Goal: Information Seeking & Learning: Learn about a topic

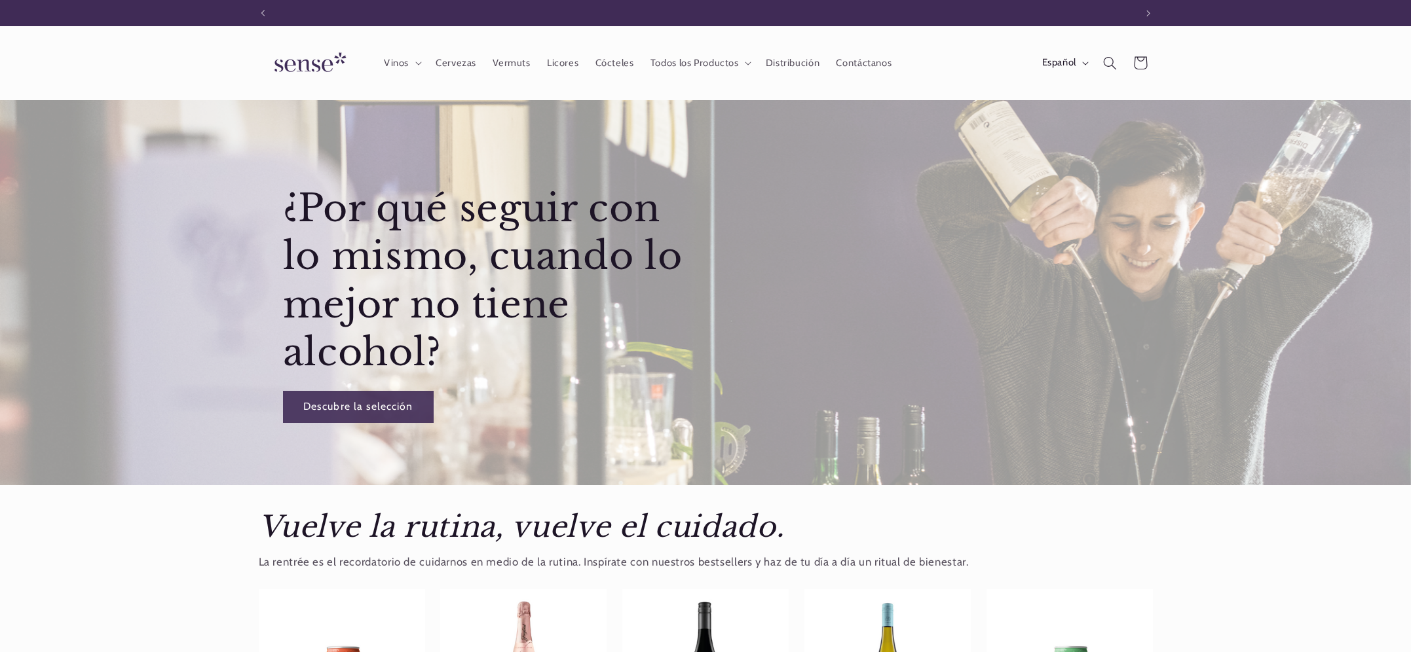
scroll to position [0, 873]
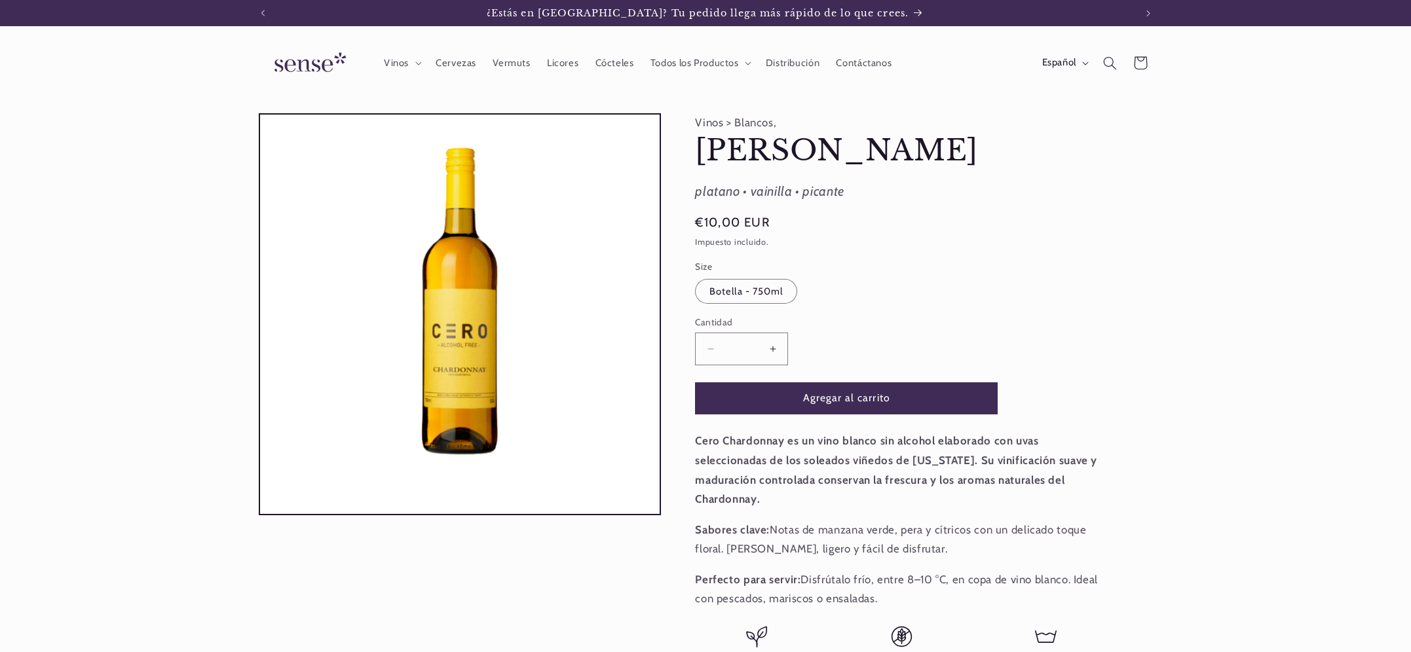
scroll to position [0, 873]
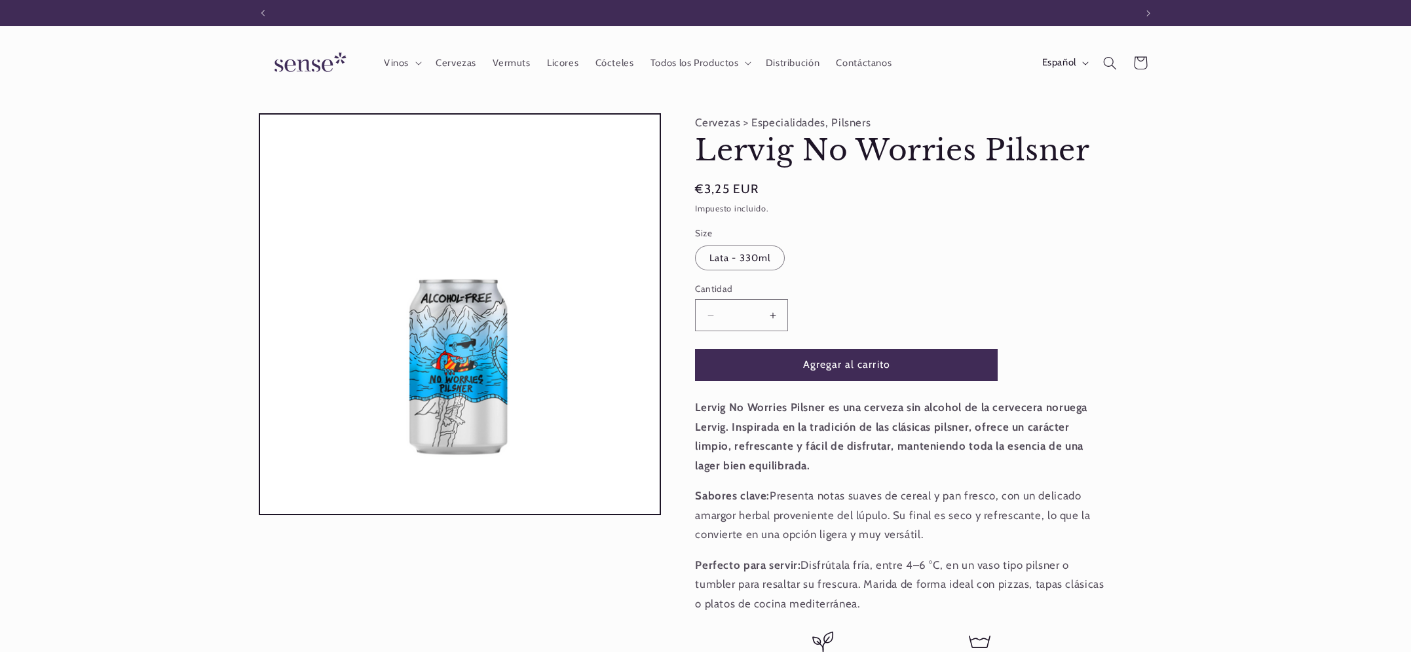
scroll to position [0, 873]
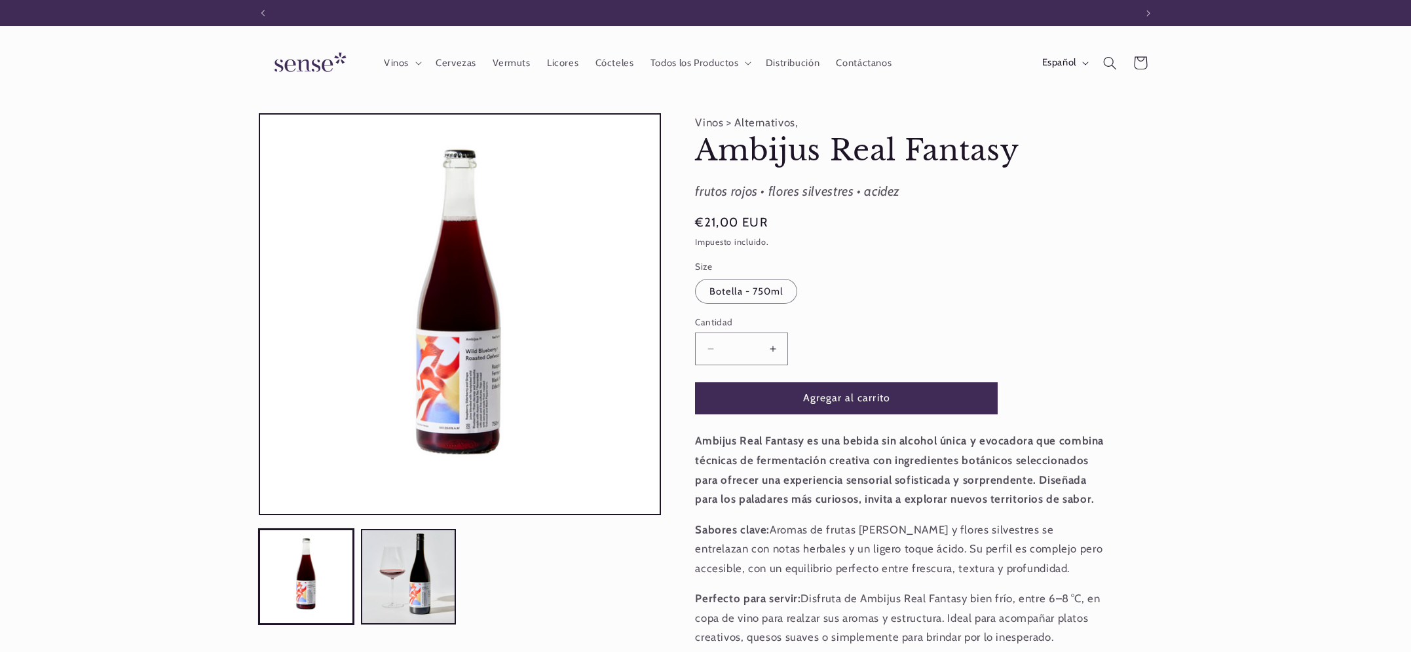
scroll to position [0, 873]
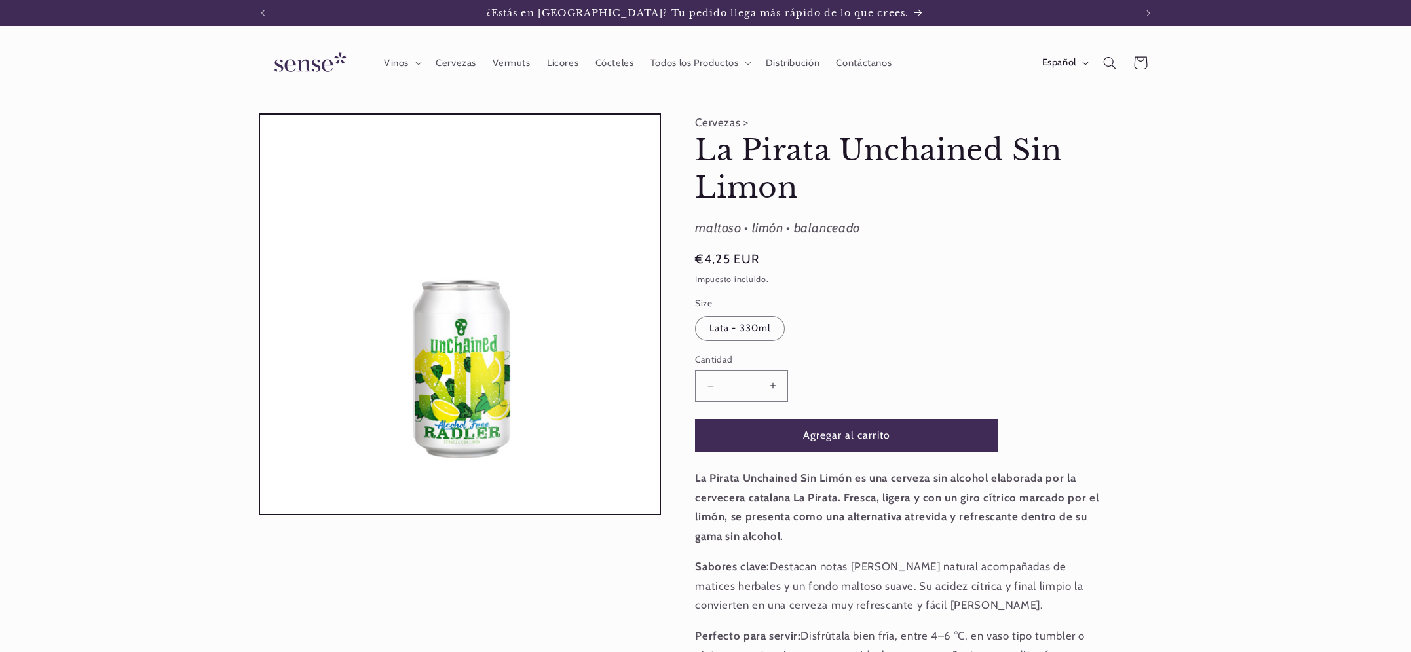
scroll to position [0, 873]
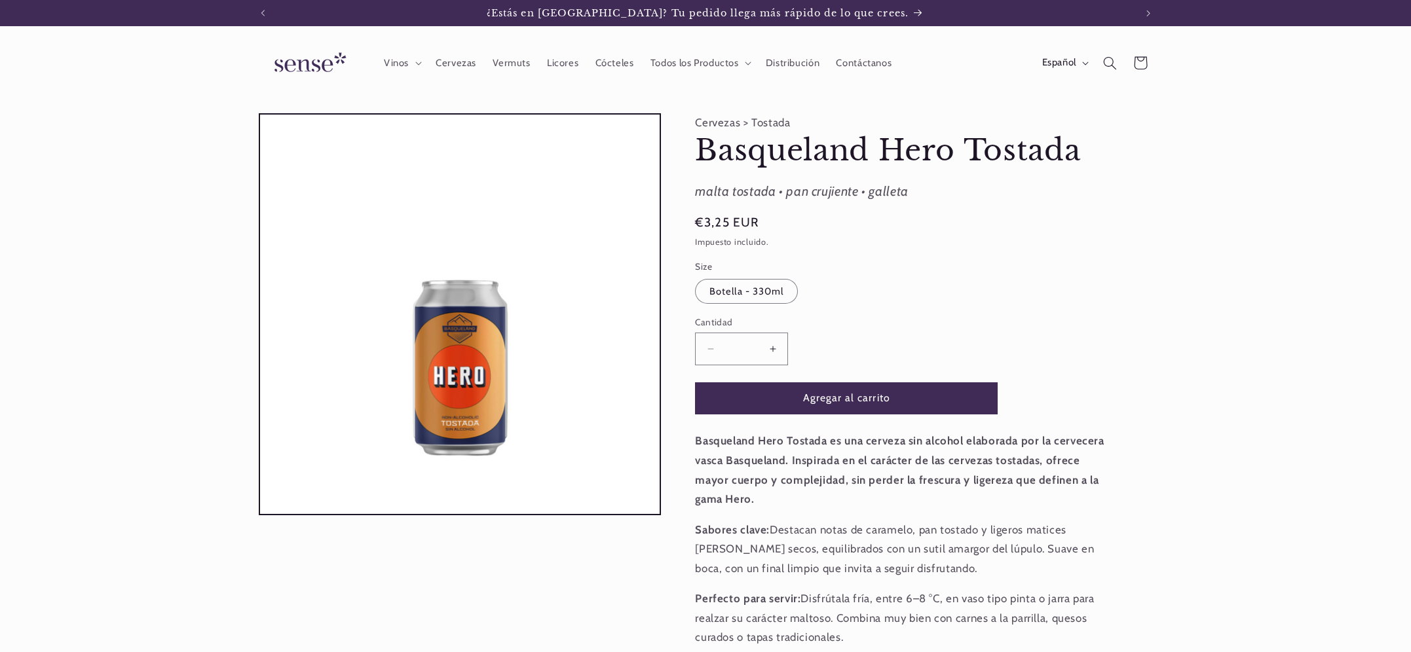
scroll to position [0, 873]
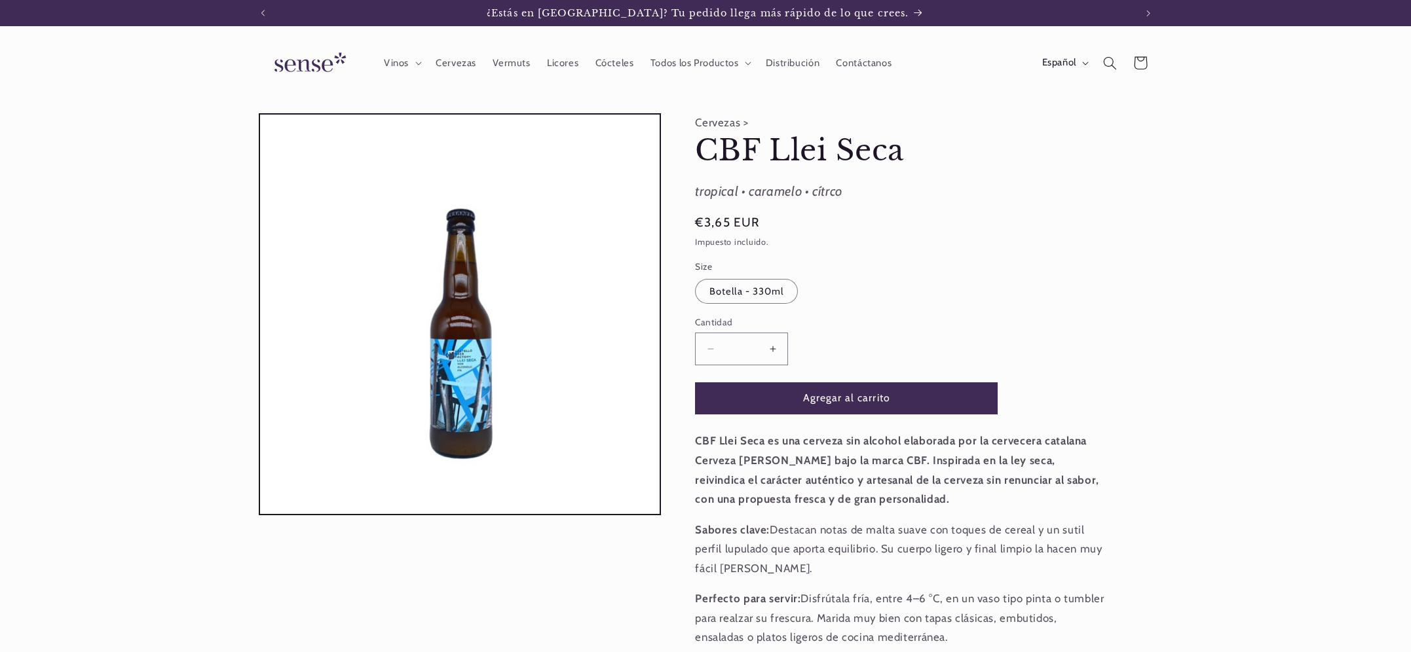
scroll to position [0, 873]
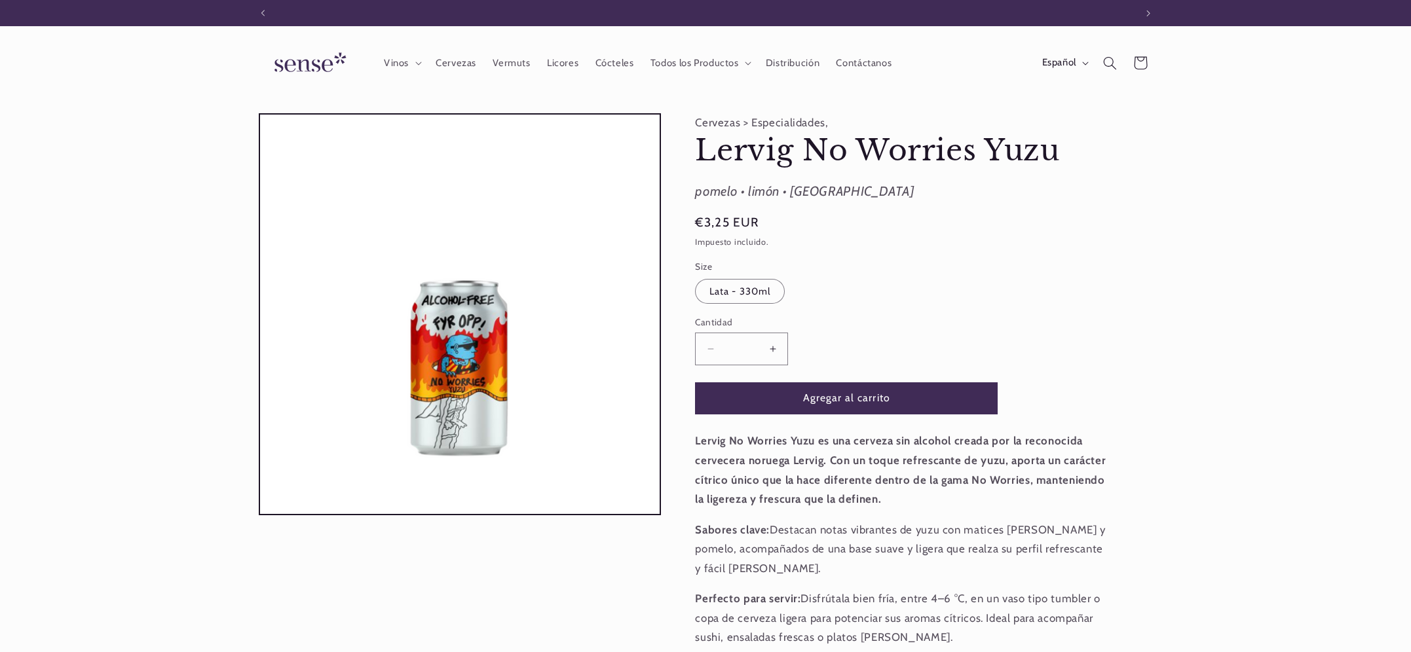
scroll to position [0, 873]
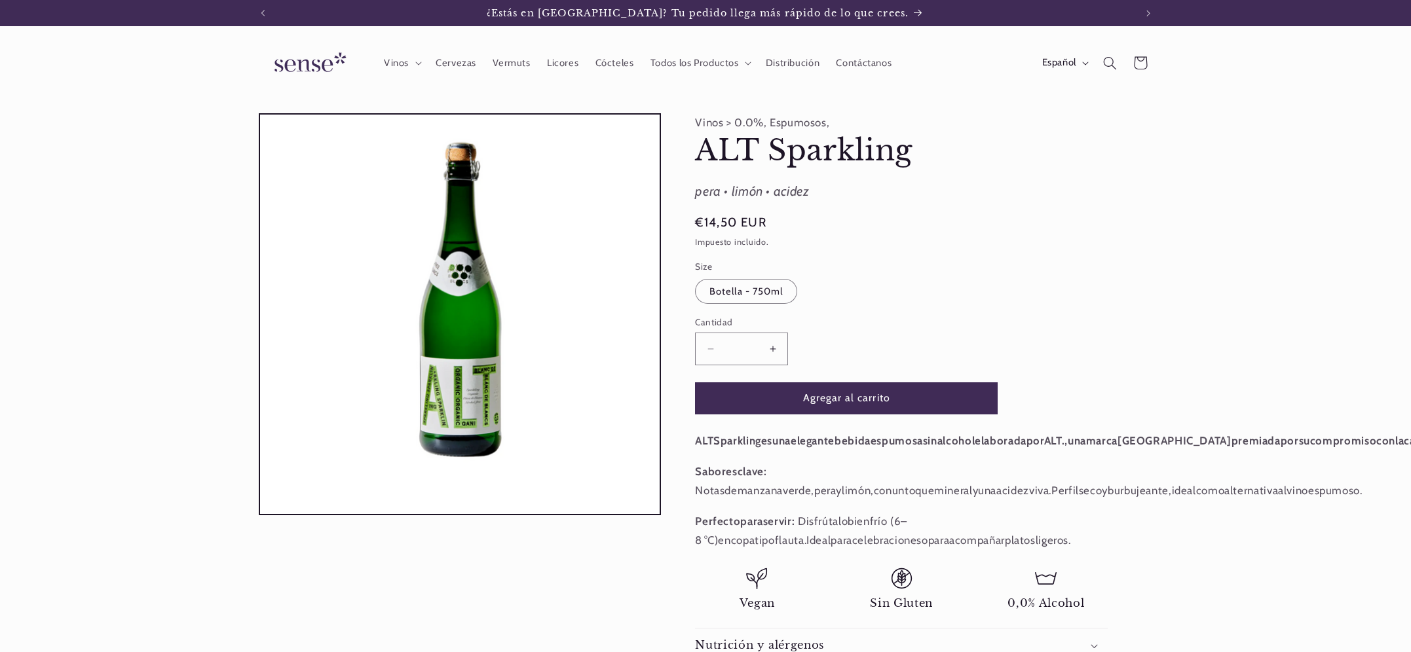
scroll to position [0, 873]
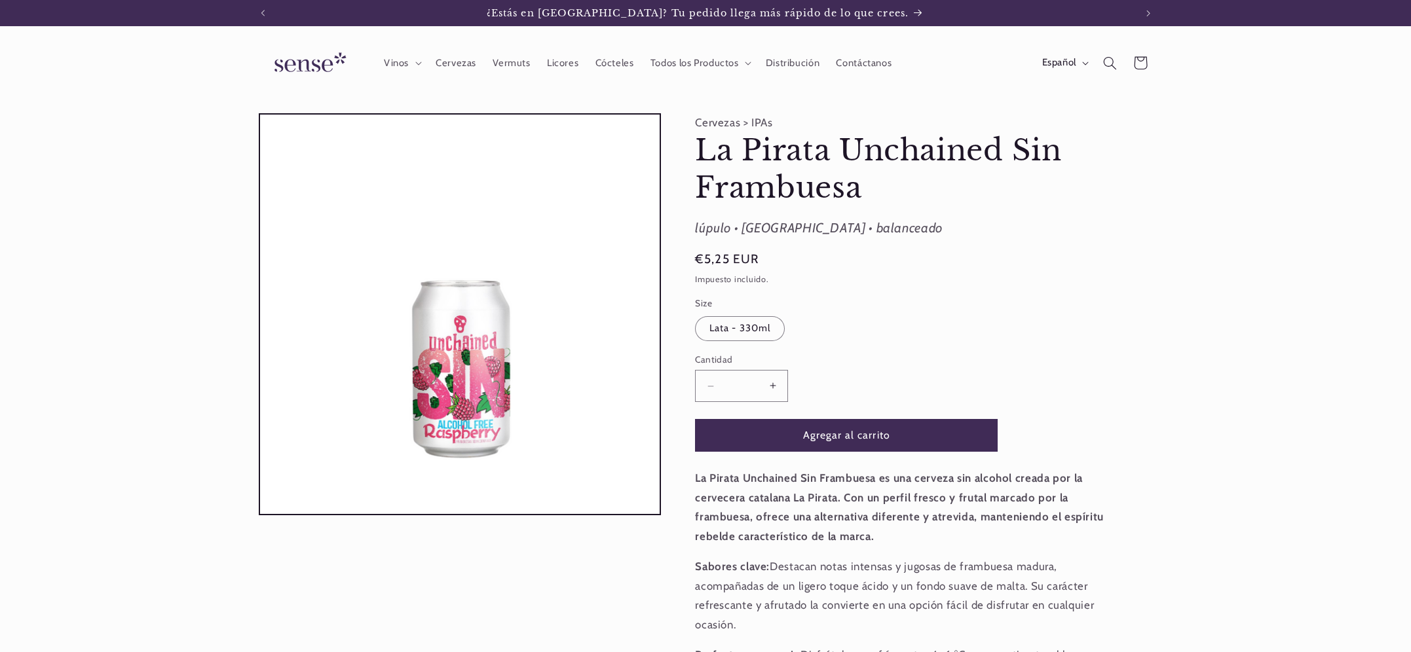
scroll to position [0, 873]
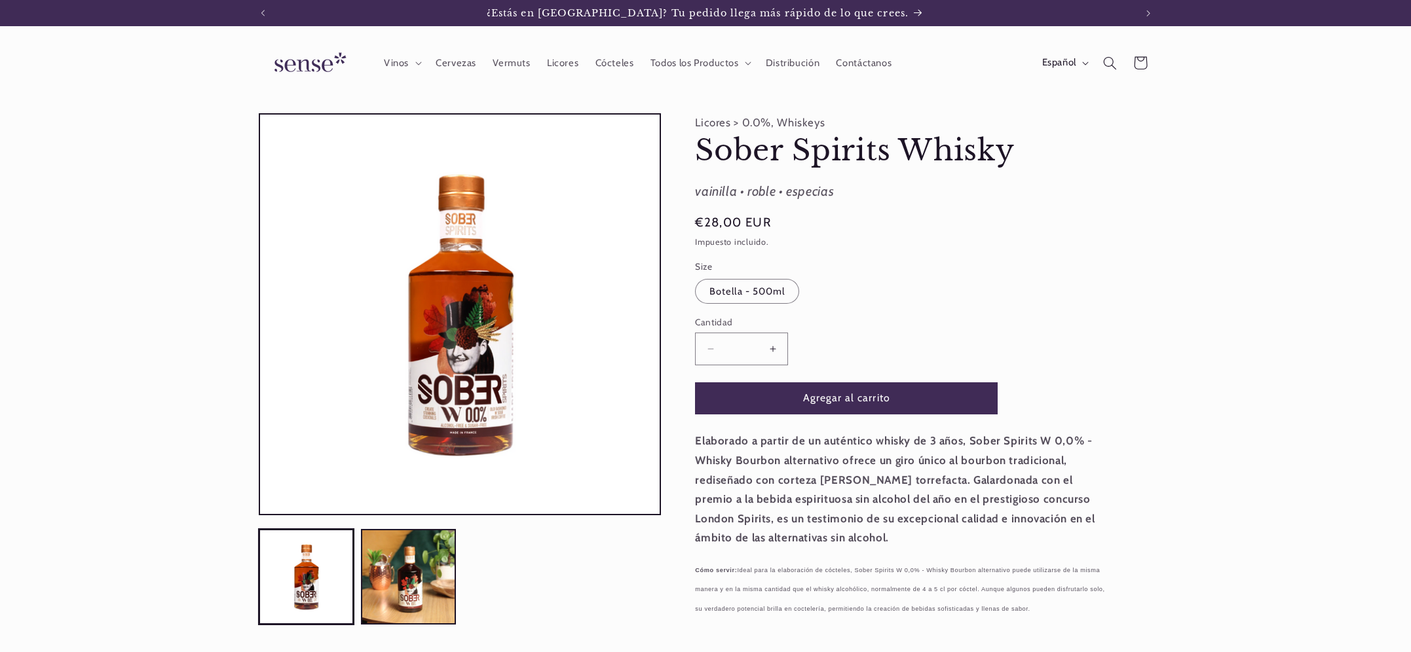
scroll to position [0, 873]
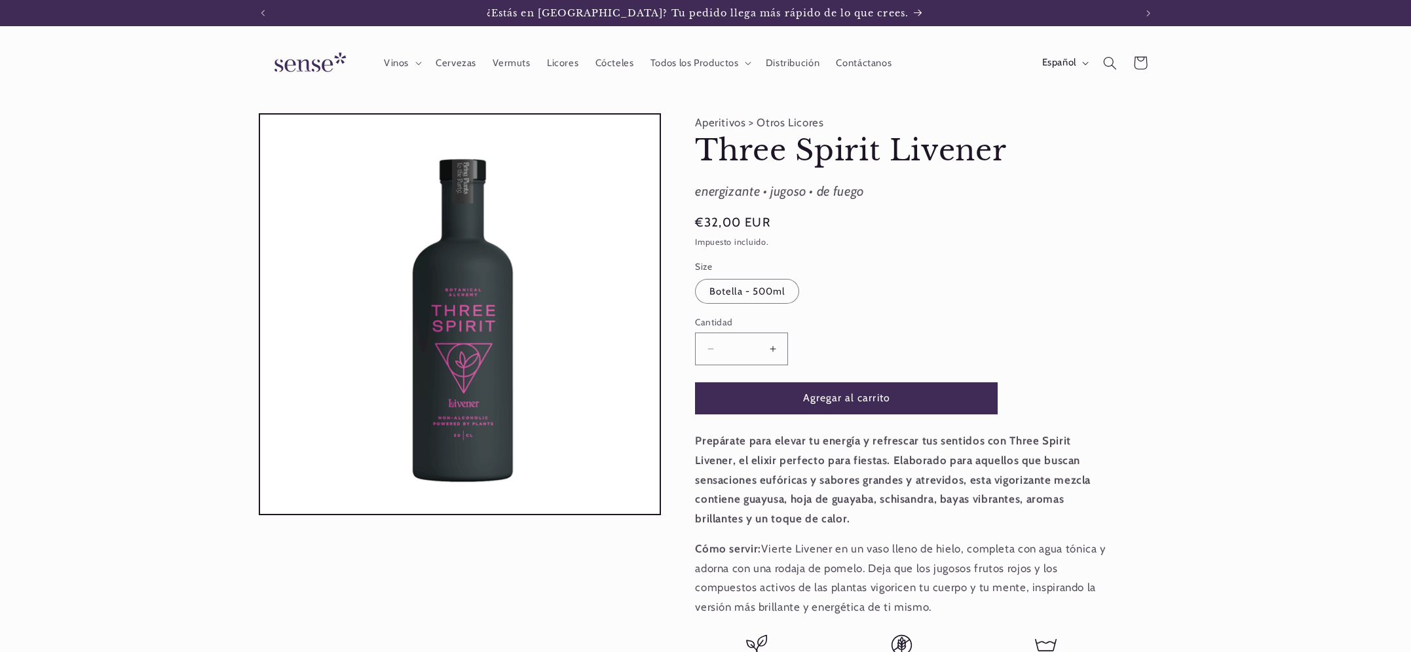
scroll to position [0, 873]
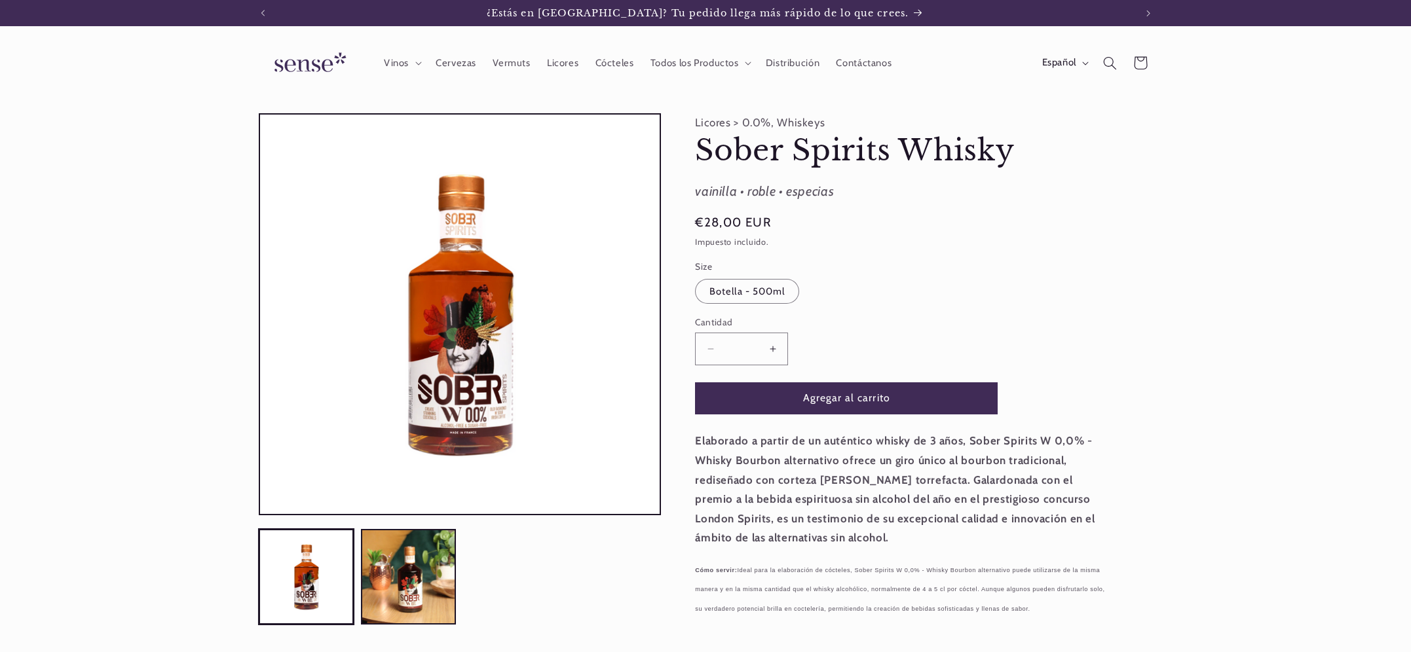
scroll to position [0, 873]
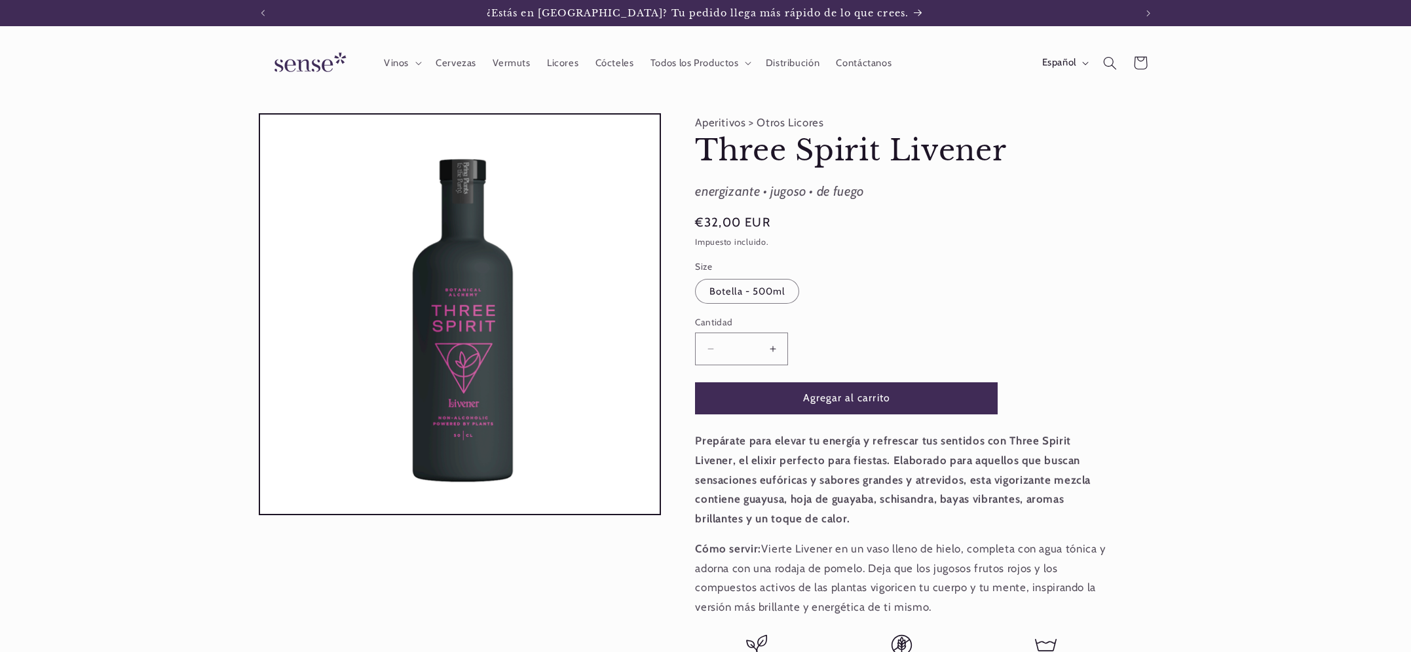
scroll to position [0, 873]
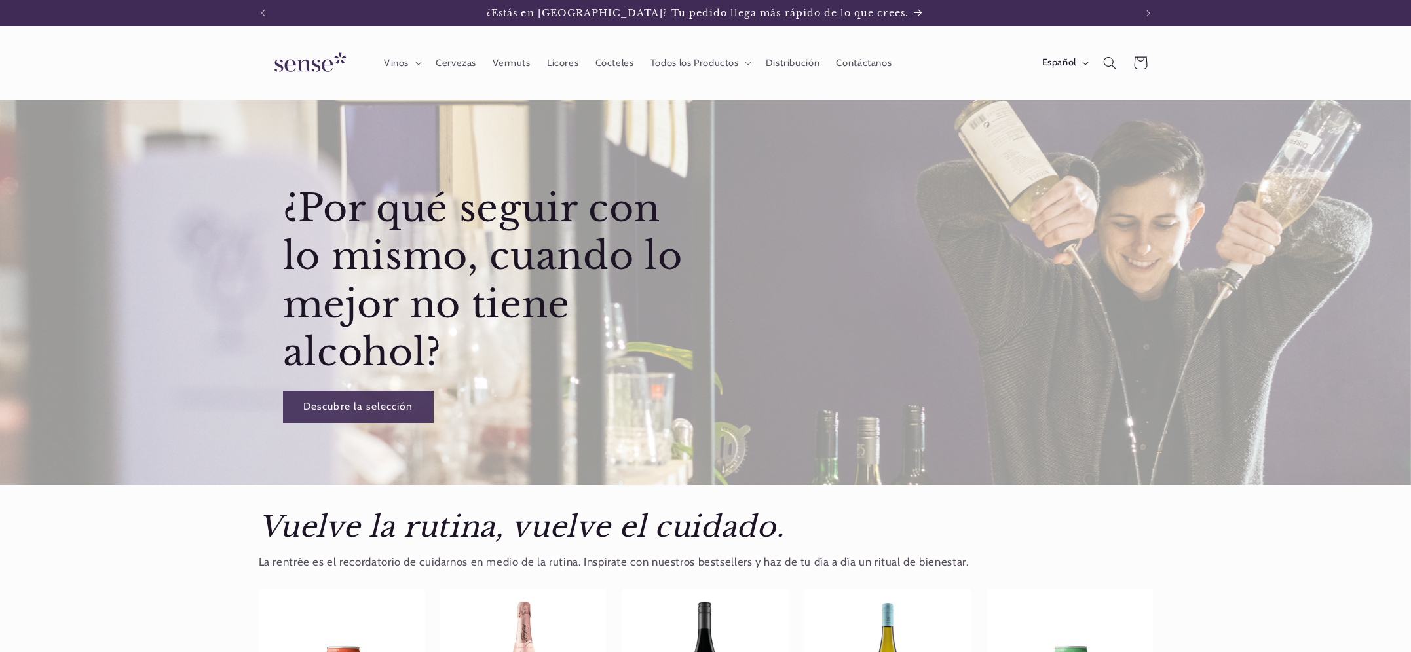
scroll to position [433, 0]
